Goal: Task Accomplishment & Management: Use online tool/utility

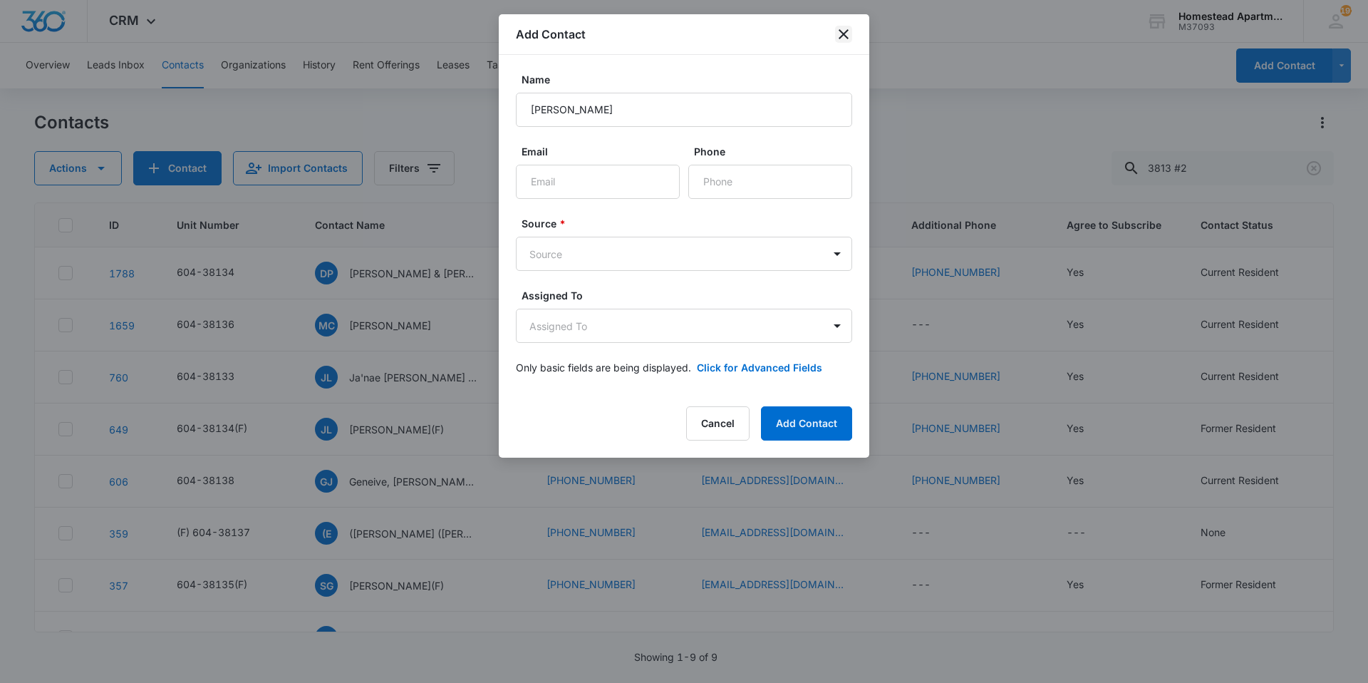
click at [839, 35] on icon "close" at bounding box center [843, 34] width 17 height 17
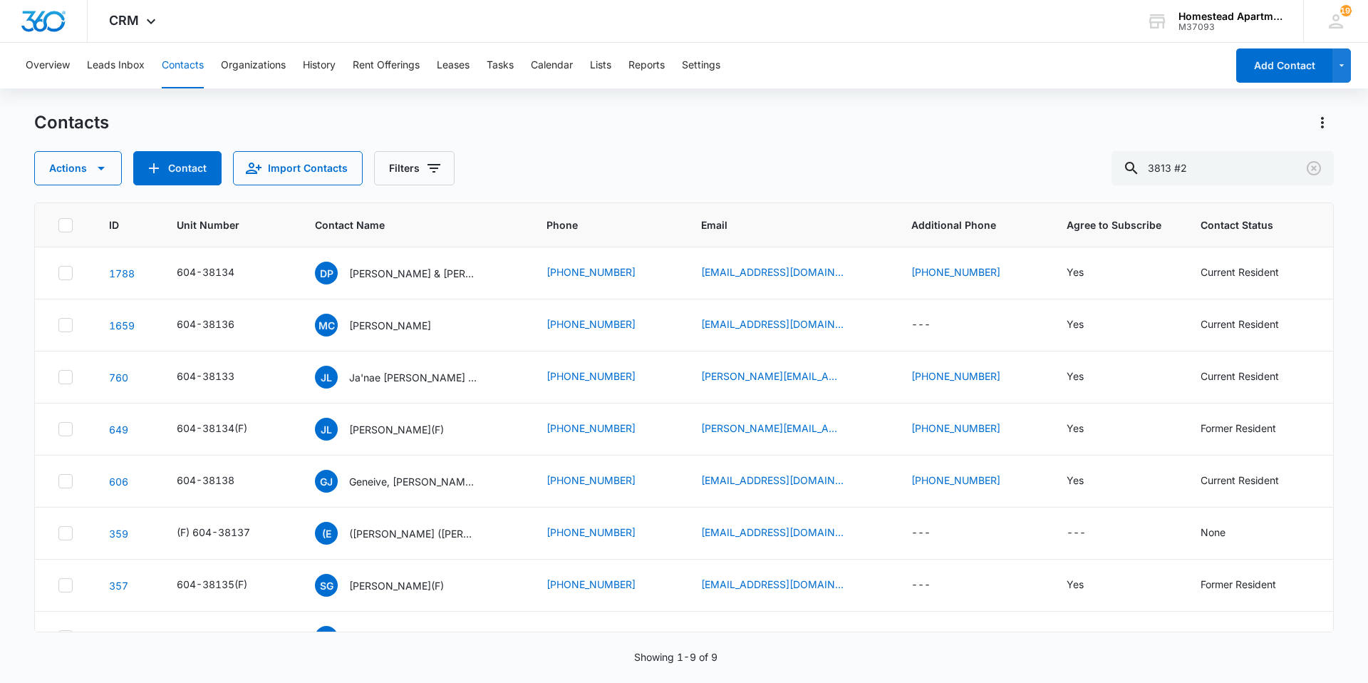
click at [177, 70] on button "Contacts" at bounding box center [183, 66] width 42 height 46
drag, startPoint x: 1215, startPoint y: 170, endPoint x: 1030, endPoint y: 172, distance: 185.3
click at [1030, 172] on div "Actions Contact Import Contacts Filters 3813 #2" at bounding box center [684, 168] width 1300 height 34
type input "long"
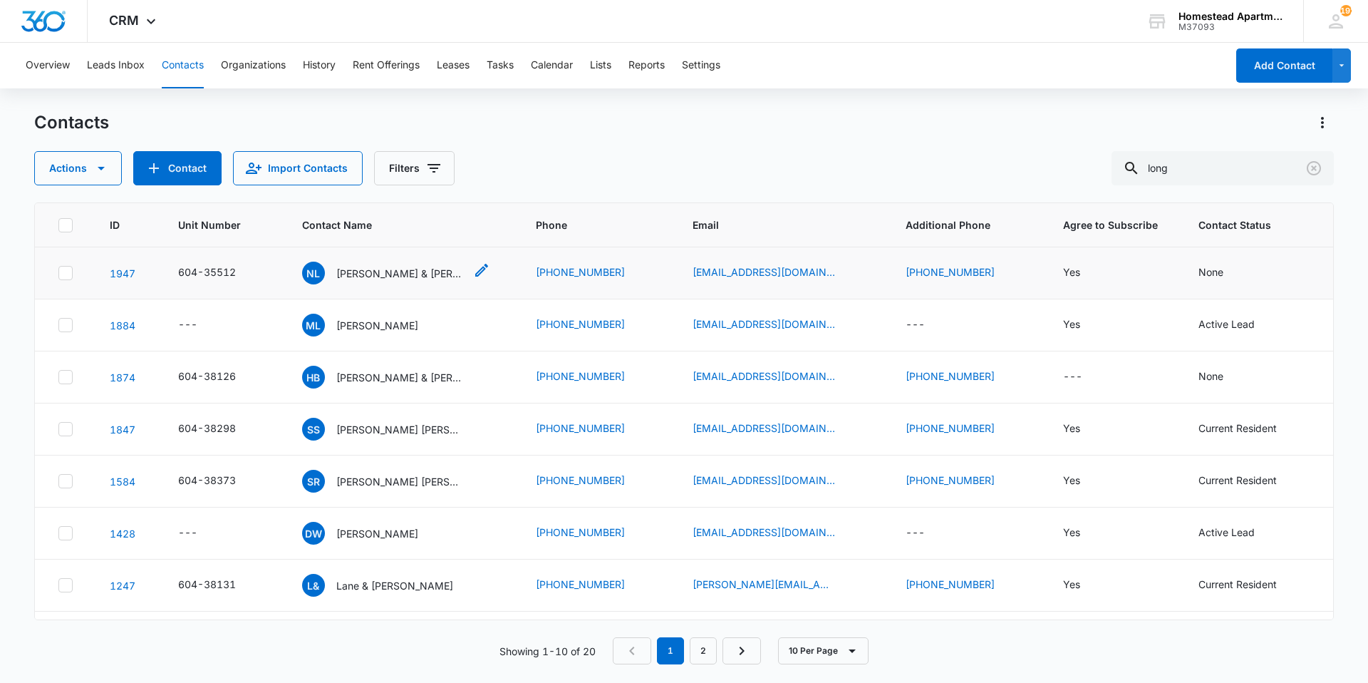
click at [350, 269] on p "[PERSON_NAME] & [PERSON_NAME]" at bounding box center [400, 273] width 128 height 15
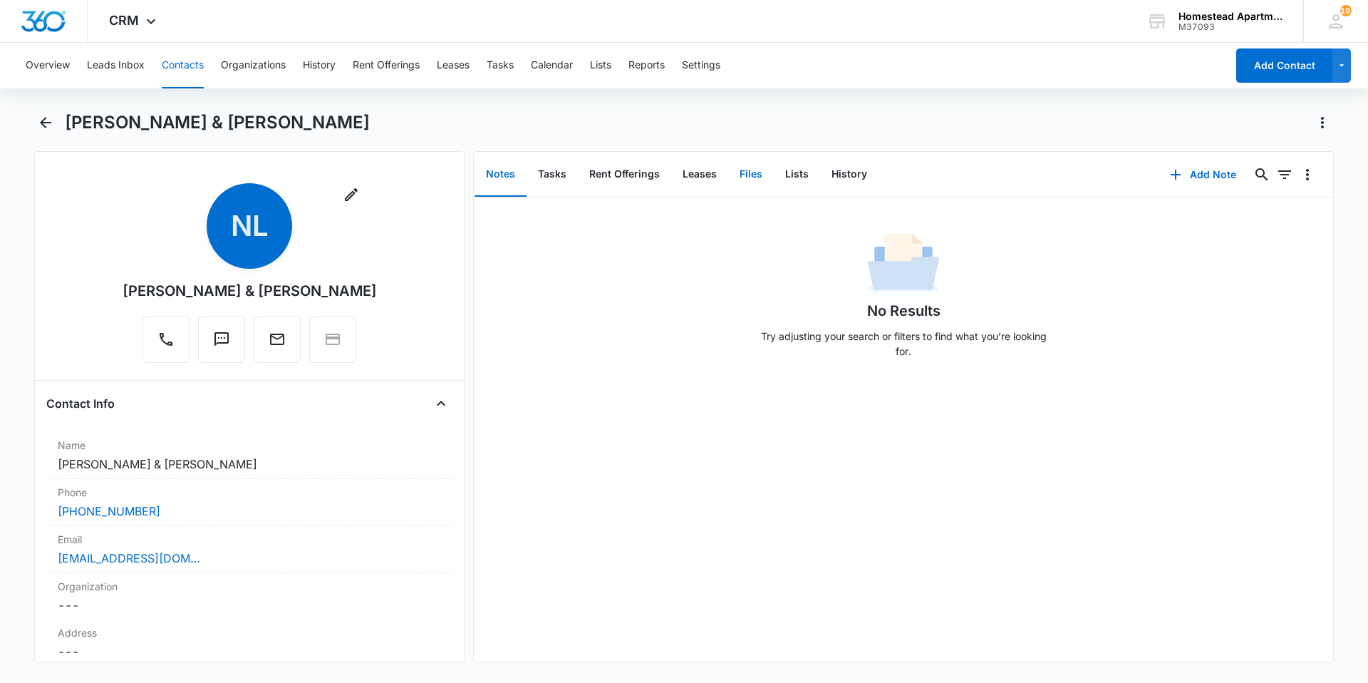
click at [745, 178] on button "Files" at bounding box center [751, 174] width 46 height 44
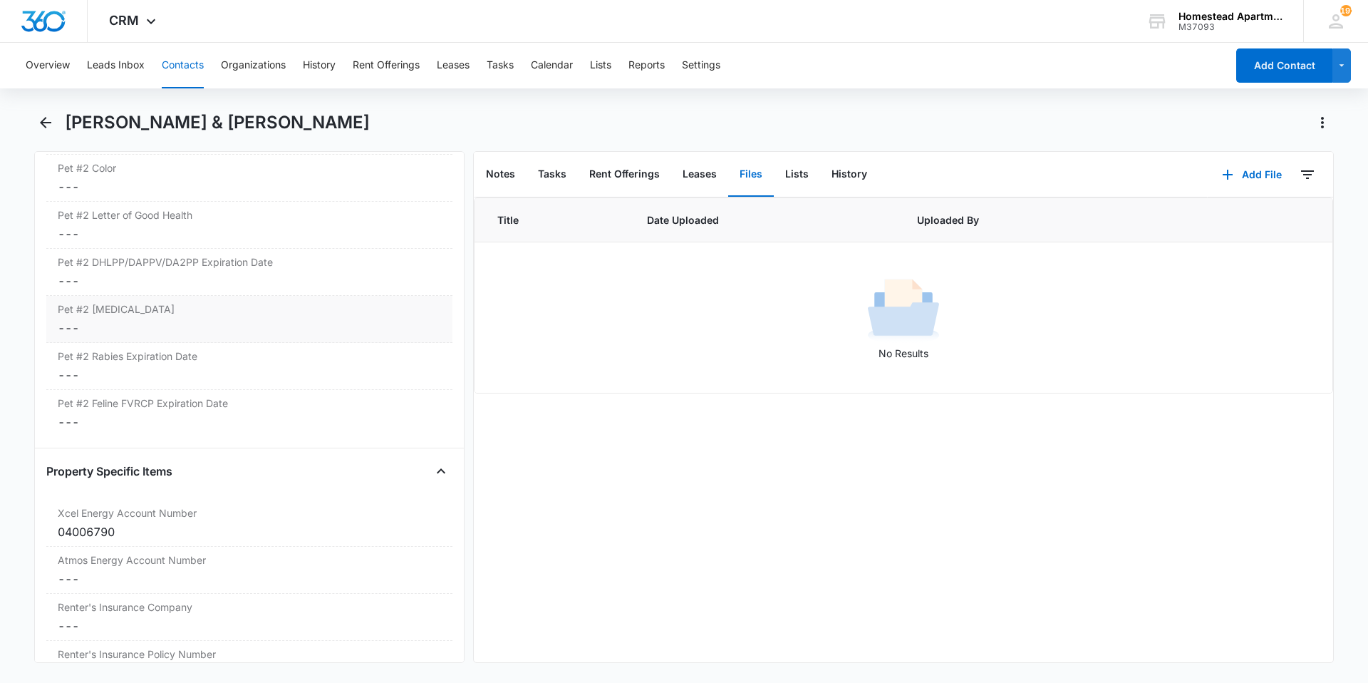
scroll to position [2154, 0]
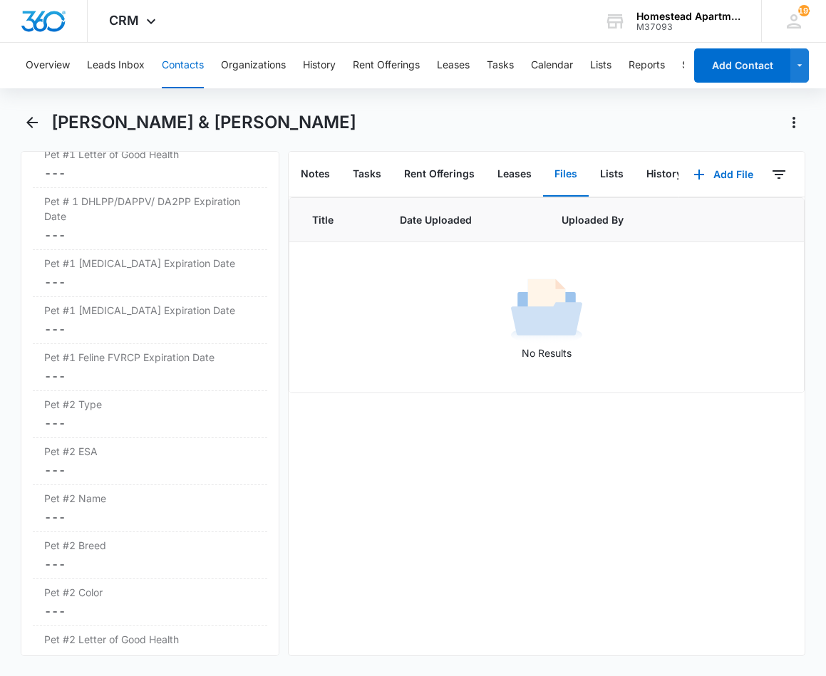
drag, startPoint x: 481, startPoint y: 328, endPoint x: 378, endPoint y: 361, distance: 108.6
click at [378, 361] on td "No Results" at bounding box center [546, 317] width 514 height 151
drag, startPoint x: 435, startPoint y: 322, endPoint x: 612, endPoint y: 381, distance: 186.3
click at [612, 381] on td "No Results" at bounding box center [546, 317] width 514 height 151
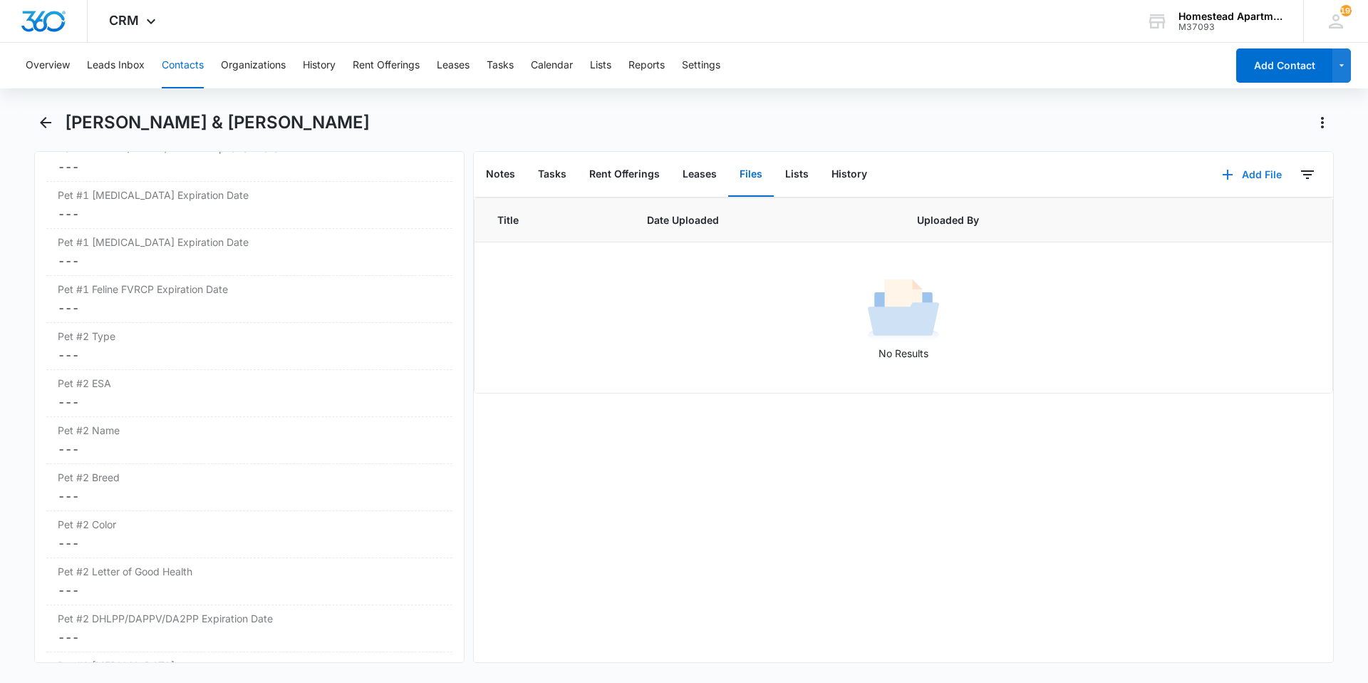
click at [1227, 173] on button "Add File" at bounding box center [1252, 174] width 88 height 34
click at [1208, 222] on div "Upload Files" at bounding box center [1232, 220] width 57 height 10
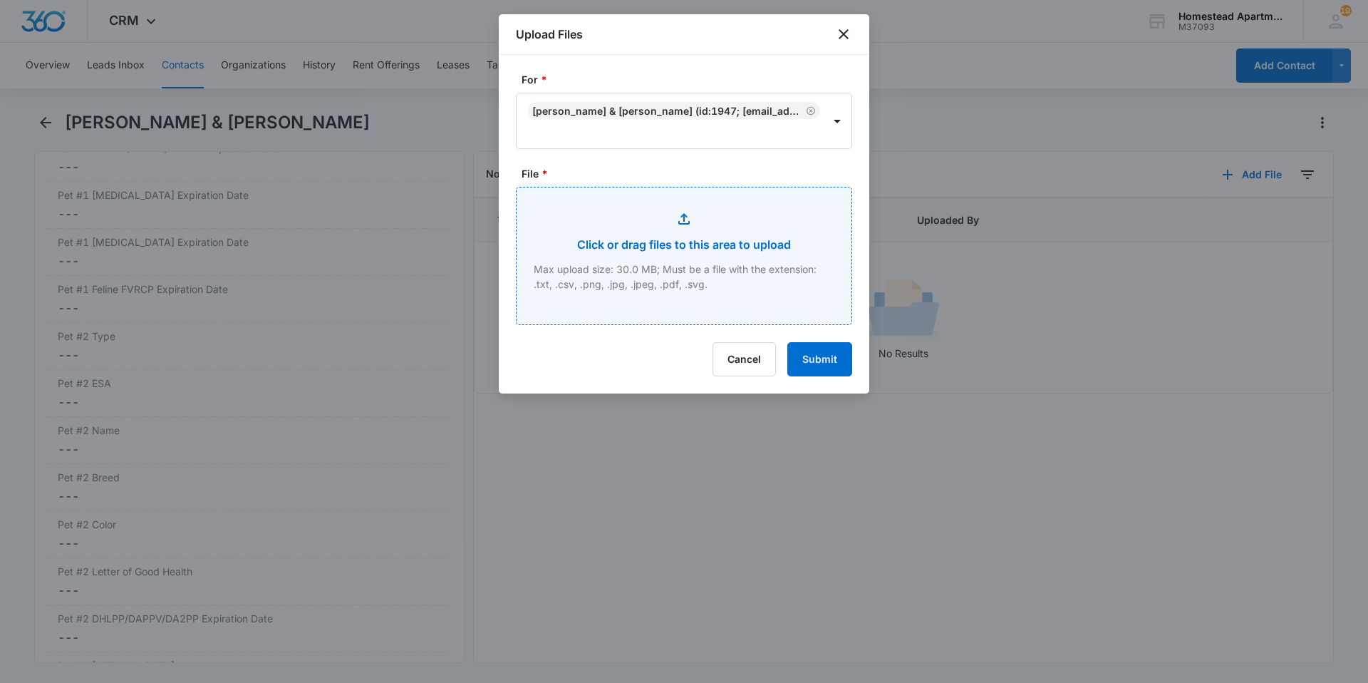
click at [658, 224] on input "File *" at bounding box center [684, 255] width 335 height 137
type input "C:\fakepath\[PHONE_NUMBER].pdf"
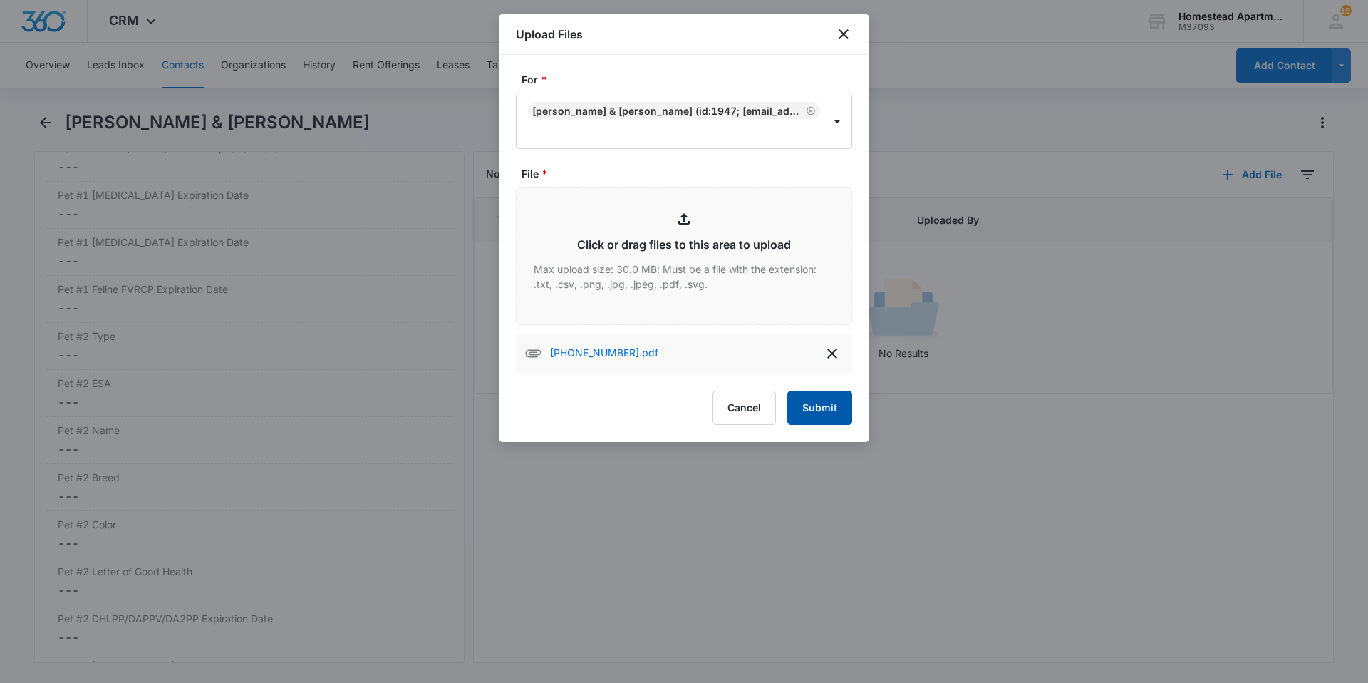
click at [826, 419] on button "Submit" at bounding box center [819, 407] width 65 height 34
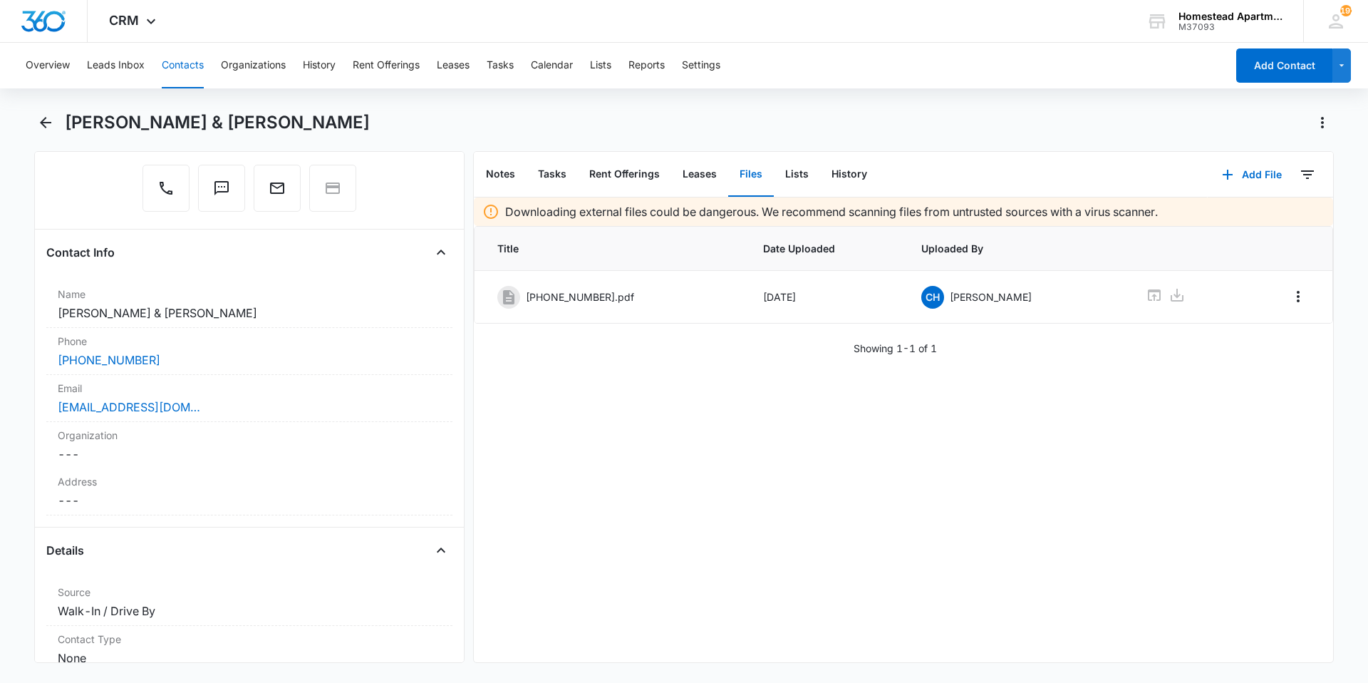
scroll to position [53, 0]
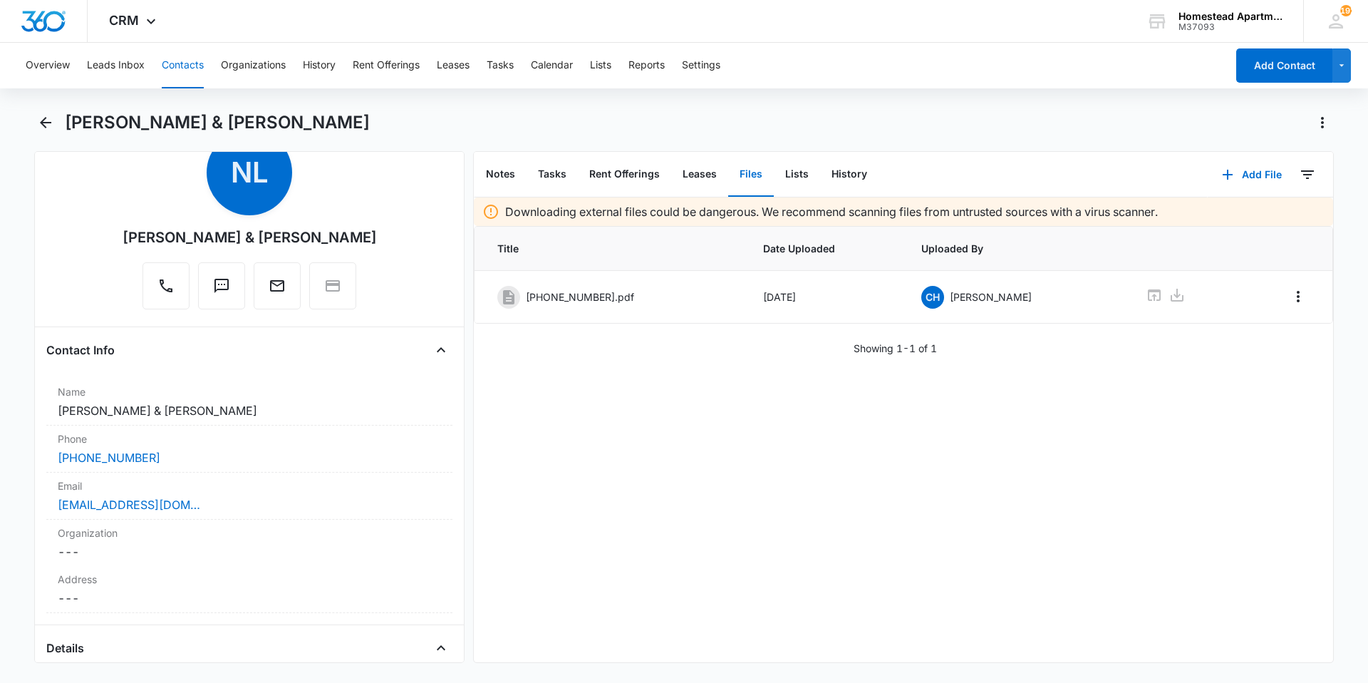
click at [180, 64] on button "Contacts" at bounding box center [183, 66] width 42 height 46
